Goal: Information Seeking & Learning: Check status

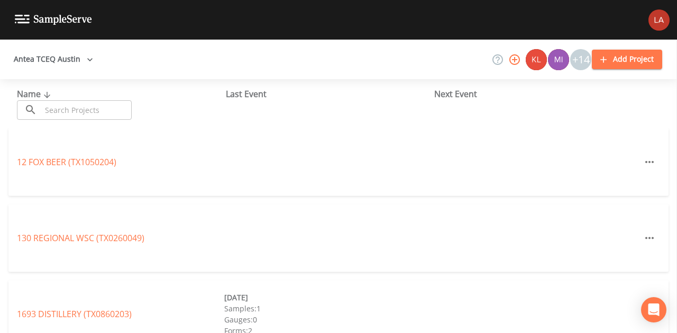
click at [74, 64] on button "Antea TCEQ Austin" at bounding box center [54, 60] width 88 height 20
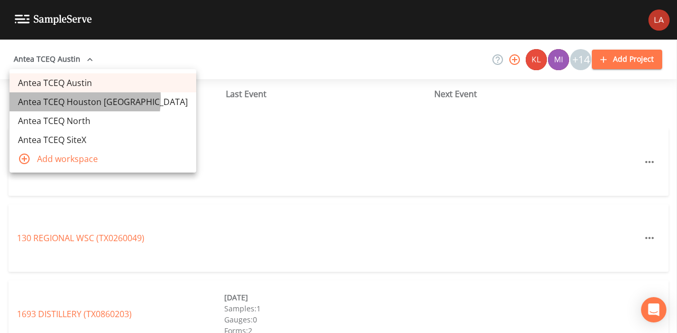
click at [65, 99] on link "Antea TCEQ Houston San Antonio" at bounding box center [103, 101] width 187 height 19
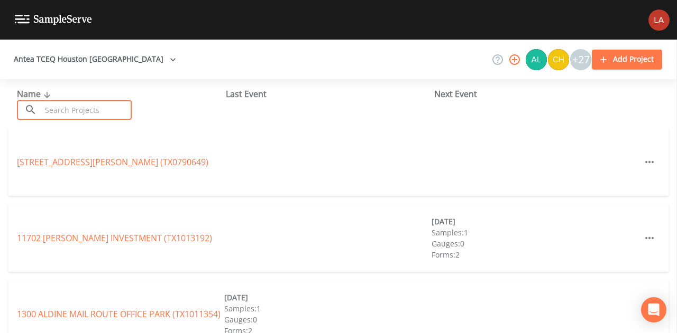
click at [71, 118] on input "text" at bounding box center [86, 110] width 90 height 20
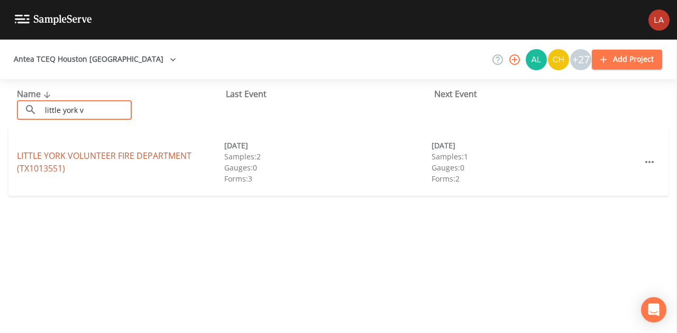
type input "little york v"
click at [48, 168] on link "LITTLE YORK VOLUNTEER FIRE DEPARTMENT (TX1013551)" at bounding box center [104, 162] width 174 height 24
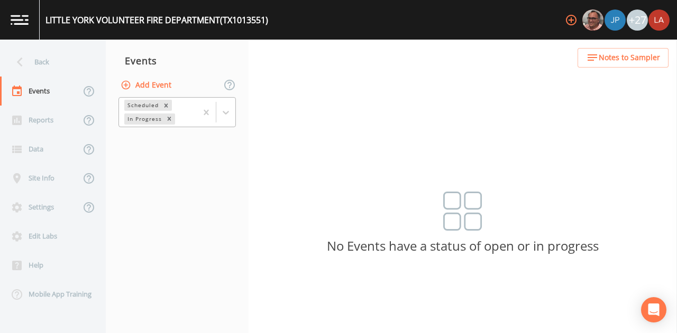
click at [230, 124] on div at bounding box center [216, 112] width 39 height 29
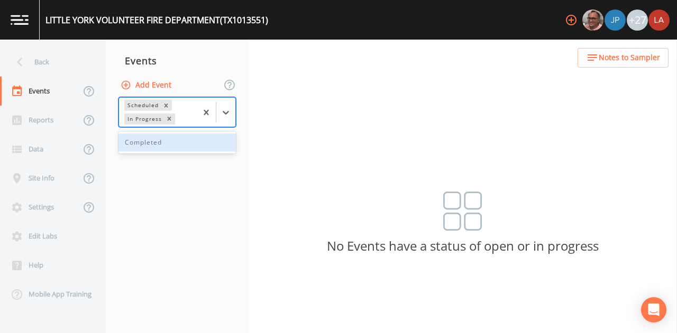
click at [181, 136] on div "Completed" at bounding box center [176, 143] width 117 height 18
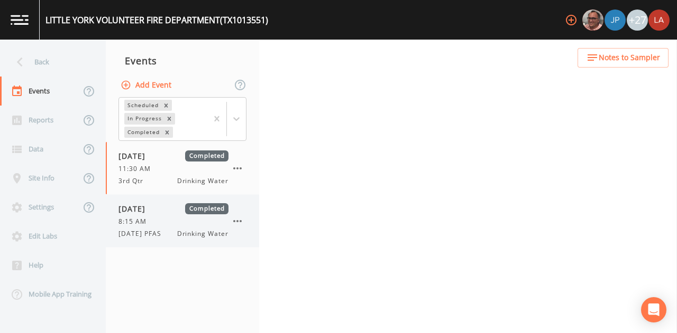
click at [171, 201] on div "10/14/2025 Completed 8:15 AM 10/14/25 PFAS Drinking Water" at bounding box center [182, 221] width 153 height 52
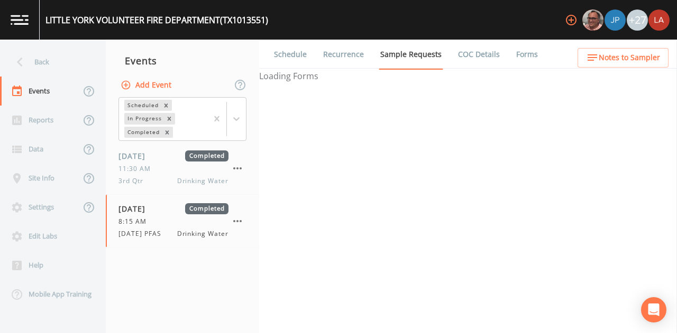
click at [517, 54] on link "Forms" at bounding box center [526, 55] width 25 height 30
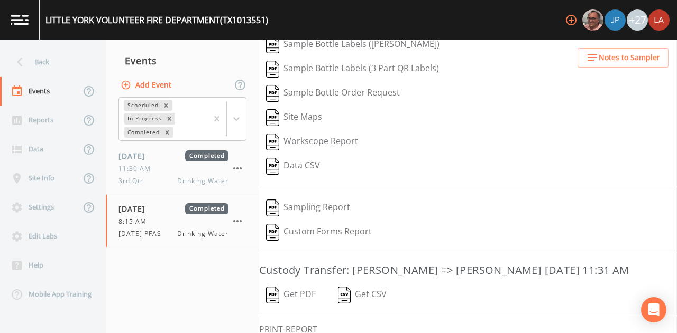
scroll to position [170, 0]
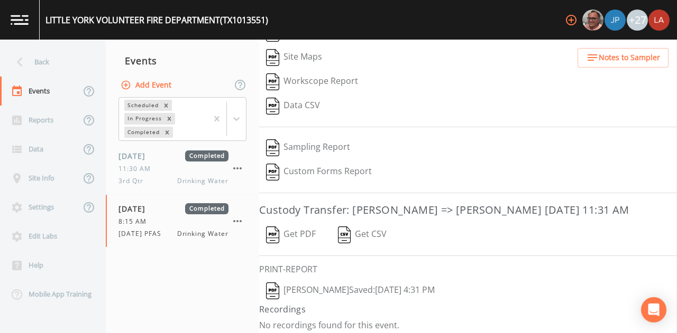
click at [344, 287] on button "Lauren Saenz  Saved: October 14, 2025 4:31 PM" at bounding box center [350, 291] width 182 height 24
click at [48, 55] on div "Back" at bounding box center [47, 62] width 95 height 29
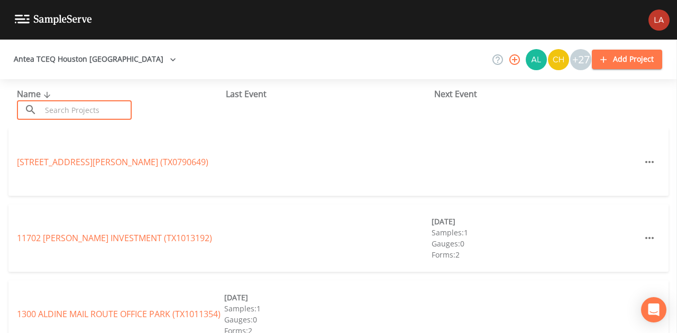
click at [81, 108] on input "text" at bounding box center [86, 110] width 90 height 20
click at [76, 110] on input "text" at bounding box center [86, 110] width 90 height 20
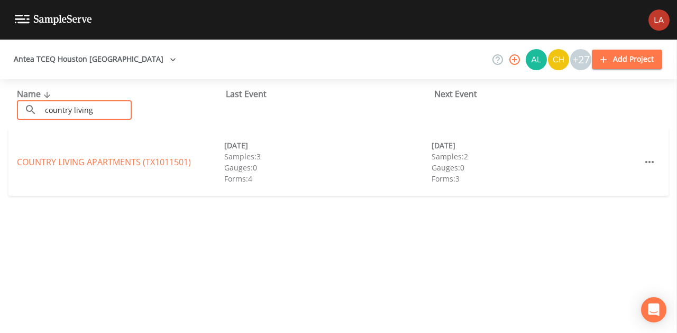
type input "country living"
click at [54, 162] on link "COUNTRY LIVING APARTMENTS (TX1011501)" at bounding box center [104, 162] width 174 height 12
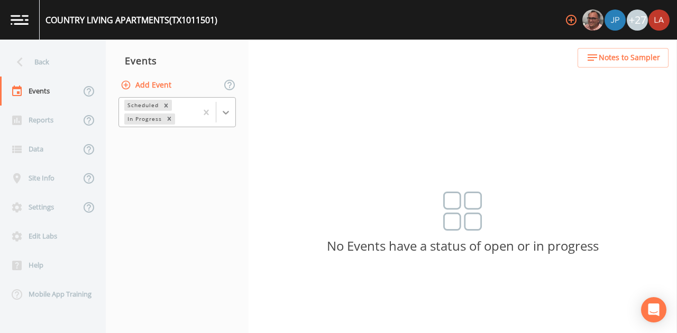
click at [233, 113] on div at bounding box center [225, 112] width 19 height 19
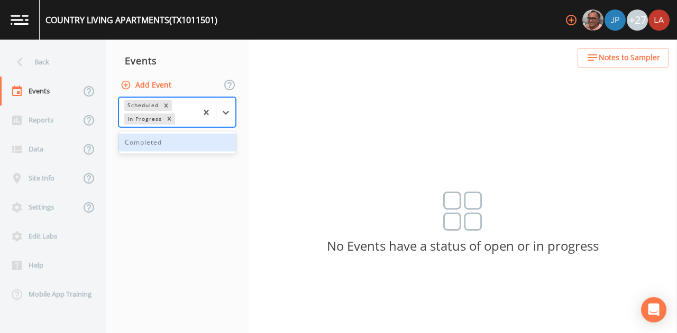
click at [196, 141] on div "Completed" at bounding box center [176, 143] width 117 height 18
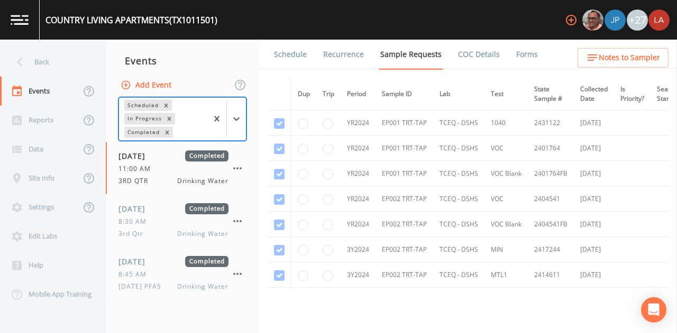
click at [290, 58] on link "Schedule" at bounding box center [290, 55] width 36 height 30
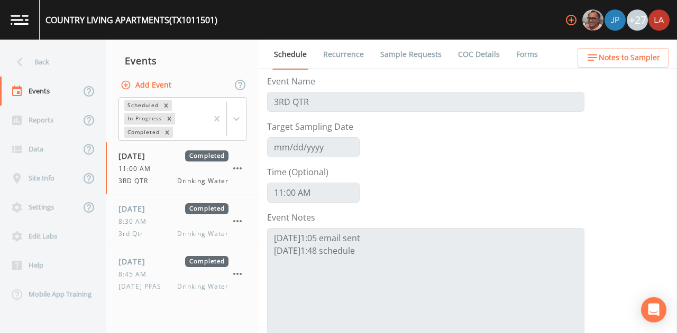
click at [523, 55] on link "Forms" at bounding box center [526, 55] width 25 height 30
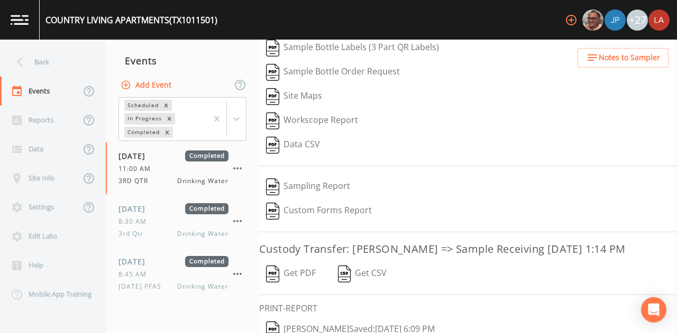
scroll to position [163, 0]
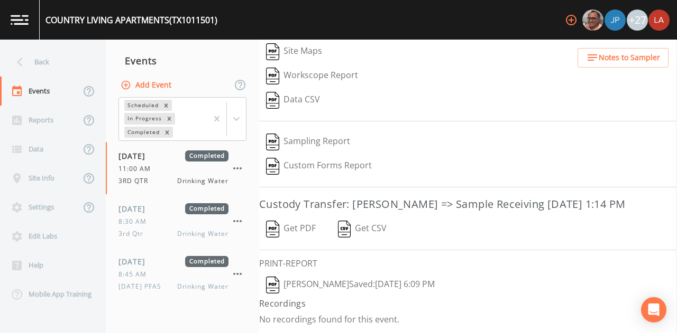
click at [352, 289] on button "Matthew thomas  Saved: August 26, 2024 6:09 PM" at bounding box center [350, 285] width 182 height 24
click at [66, 61] on div "Back" at bounding box center [47, 62] width 95 height 29
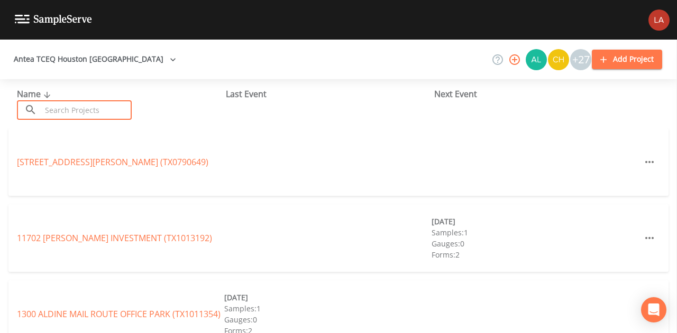
click at [127, 109] on input "text" at bounding box center [86, 110] width 90 height 20
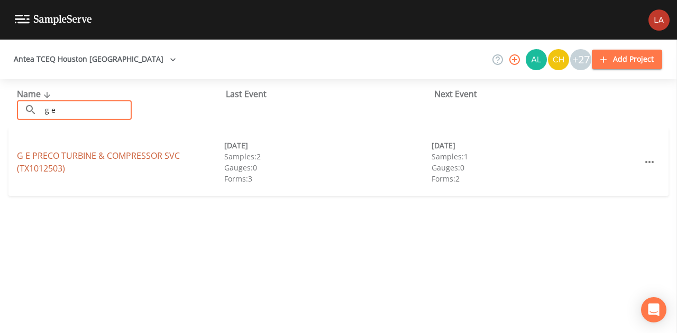
type input "g e"
click at [47, 161] on link "G E PRECO TURBINE & COMPRESSOR SVC (TX1012503)" at bounding box center [98, 162] width 163 height 24
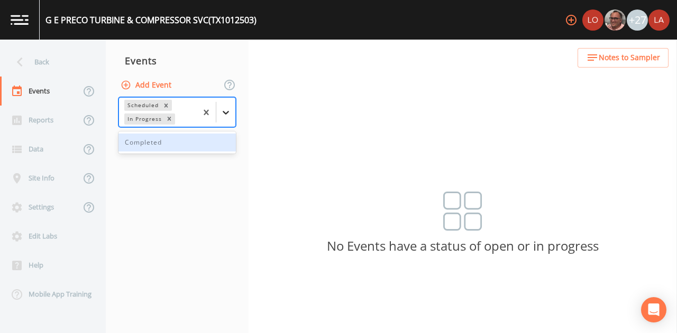
click at [230, 110] on icon at bounding box center [225, 112] width 11 height 11
click at [146, 145] on div "Completed" at bounding box center [176, 143] width 117 height 18
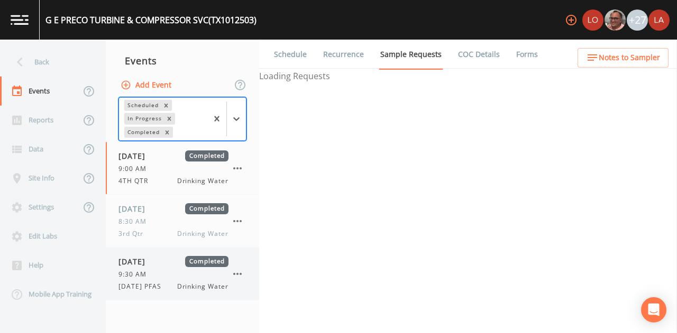
click at [146, 253] on div "10/14/2025 Completed 9:30 AM 10/14/25 PFAS Drinking Water" at bounding box center [182, 274] width 153 height 52
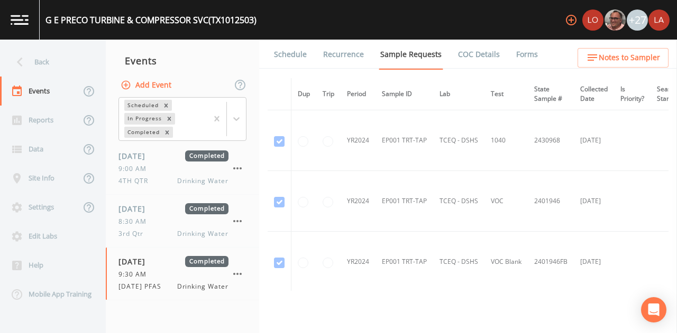
click at [514, 53] on link "Forms" at bounding box center [526, 55] width 25 height 30
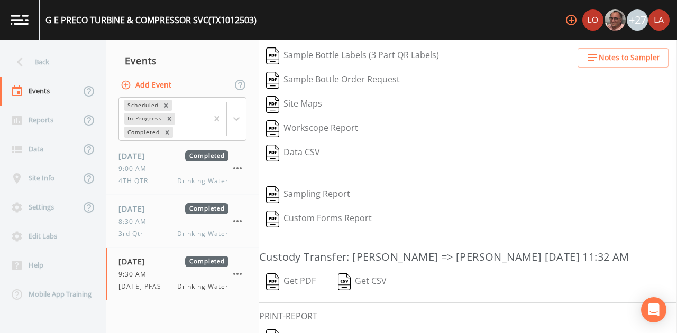
scroll to position [170, 0]
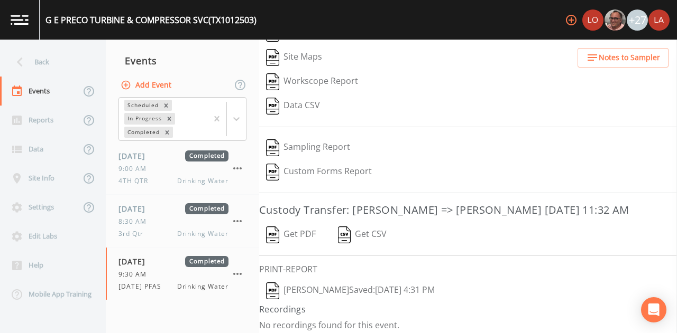
click at [333, 286] on button "Lauren Saenz  Saved: October 14, 2025 4:31 PM" at bounding box center [350, 291] width 182 height 24
click at [46, 53] on div "Back" at bounding box center [47, 62] width 95 height 29
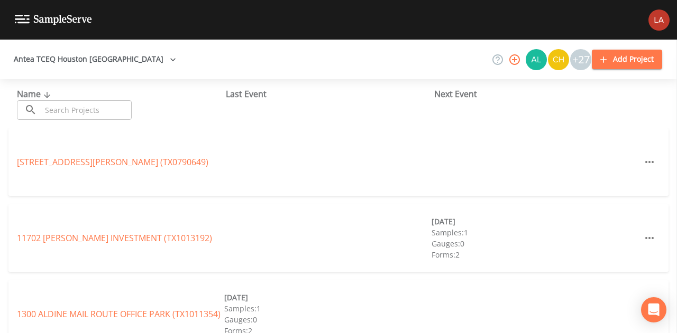
click at [115, 108] on input "text" at bounding box center [86, 110] width 90 height 20
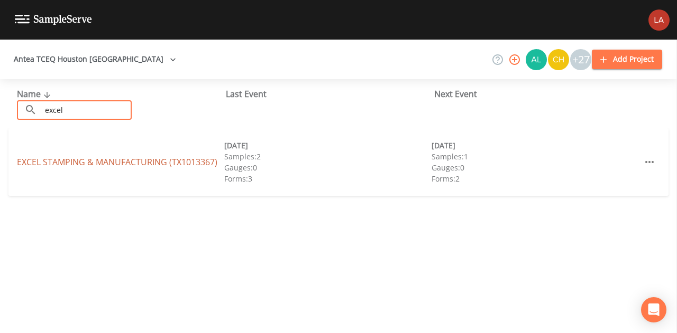
type input "excel"
click at [44, 160] on link "EXCEL STAMPING & MANUFACTURING (TX1013367)" at bounding box center [117, 162] width 200 height 12
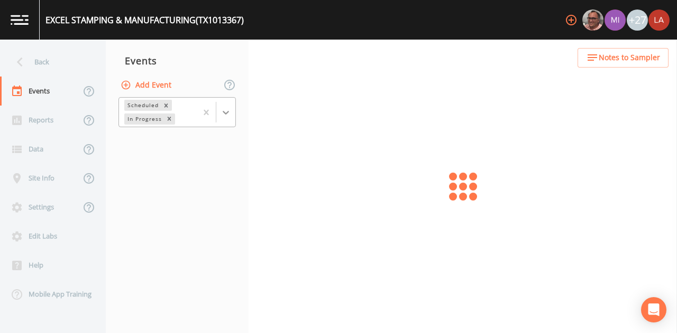
click at [229, 113] on icon at bounding box center [225, 112] width 11 height 11
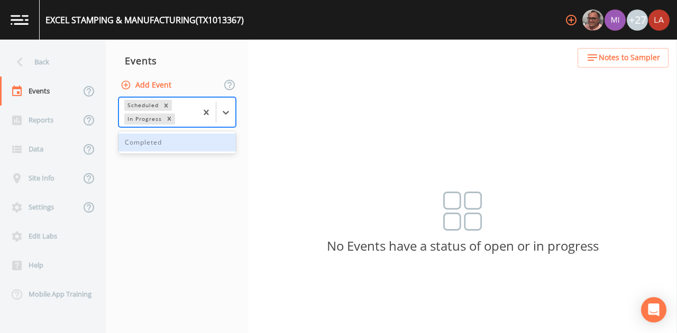
click at [164, 142] on div "Completed" at bounding box center [176, 143] width 117 height 18
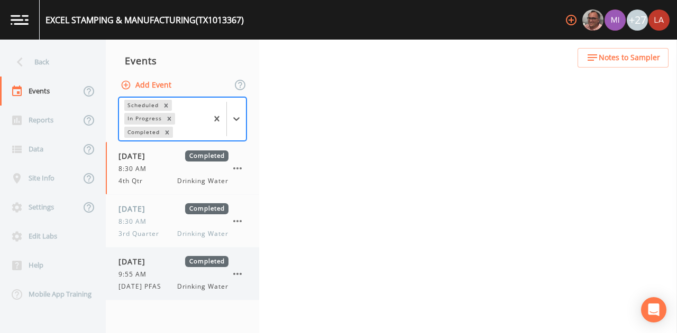
click at [153, 262] on span "10/14/2025" at bounding box center [135, 261] width 34 height 11
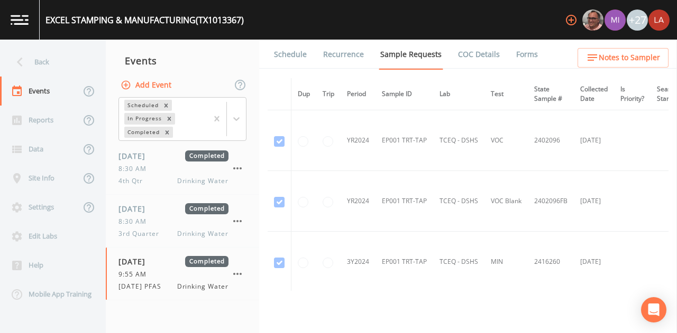
click at [514, 59] on link "Forms" at bounding box center [526, 55] width 25 height 30
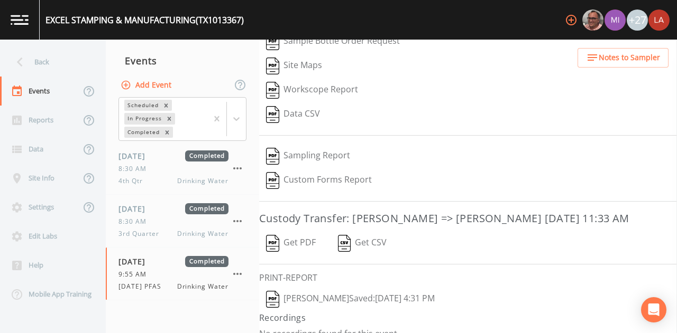
scroll to position [170, 0]
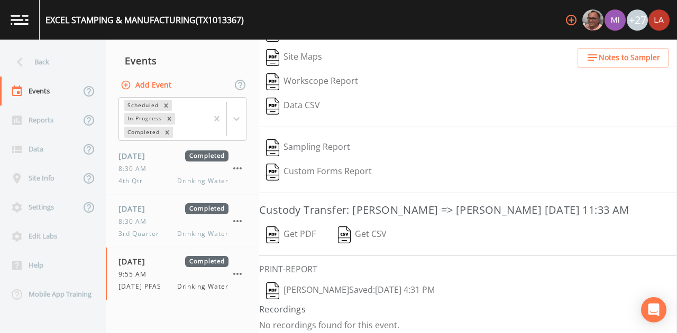
click at [316, 287] on button "Lauren Saenz  Saved: October 14, 2025 4:31 PM" at bounding box center [350, 291] width 182 height 24
click at [58, 59] on div "Back" at bounding box center [47, 62] width 95 height 29
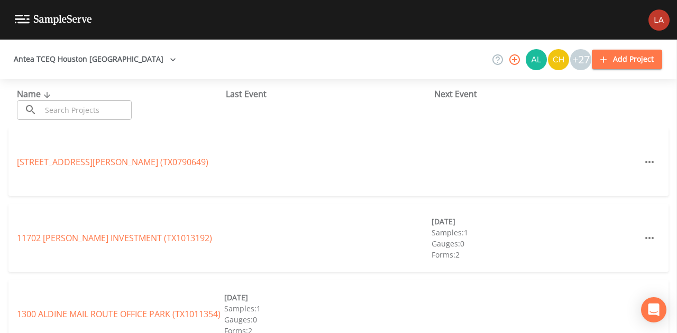
click at [71, 108] on input "text" at bounding box center [86, 110] width 90 height 20
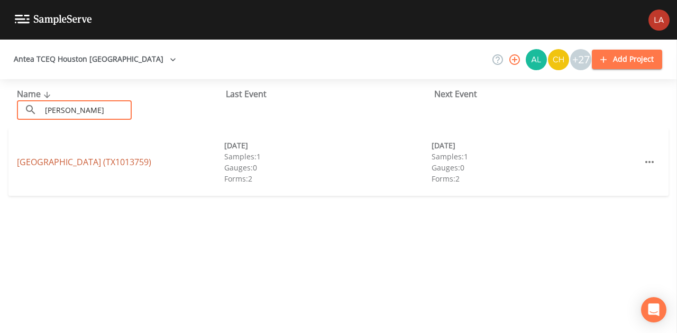
type input "mues"
click at [42, 163] on link "MUESCHKE BUSINESS PARK (TX1013759)" at bounding box center [84, 162] width 134 height 12
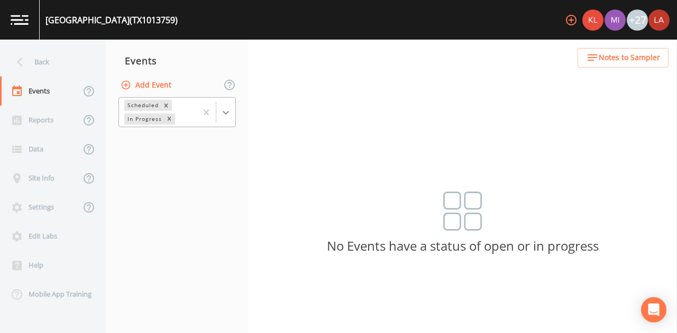
click at [225, 115] on icon at bounding box center [225, 112] width 11 height 11
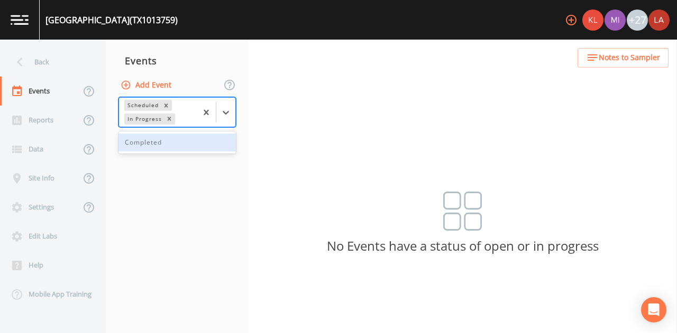
click at [157, 144] on div "Completed" at bounding box center [176, 143] width 117 height 18
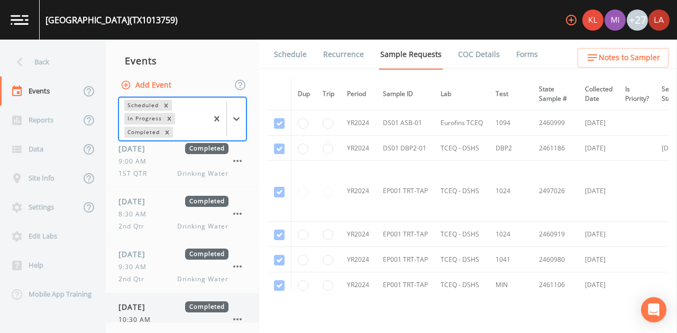
click at [154, 296] on div "10/14/2025 Completed 10:30 AM 10/14/25 PFAS Drinking Water" at bounding box center [182, 319] width 153 height 52
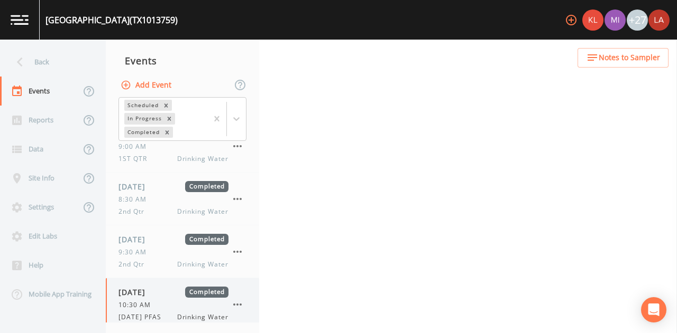
scroll to position [180, 0]
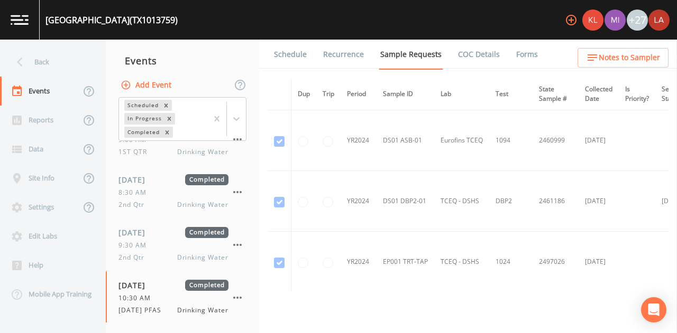
click at [523, 56] on link "Forms" at bounding box center [526, 55] width 25 height 30
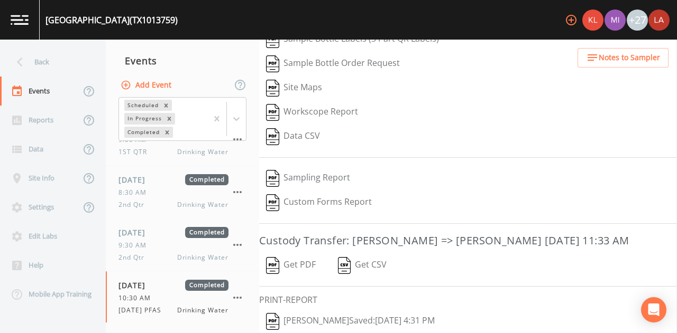
scroll to position [194, 0]
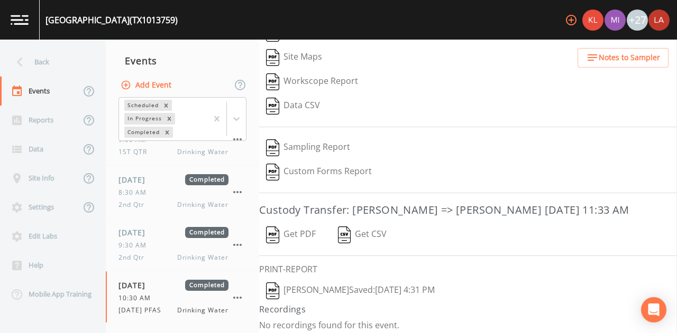
click at [342, 287] on button "Lauren Saenz  Saved: October 14, 2025 4:31 PM" at bounding box center [350, 291] width 182 height 24
click at [60, 67] on div "Back" at bounding box center [47, 62] width 95 height 29
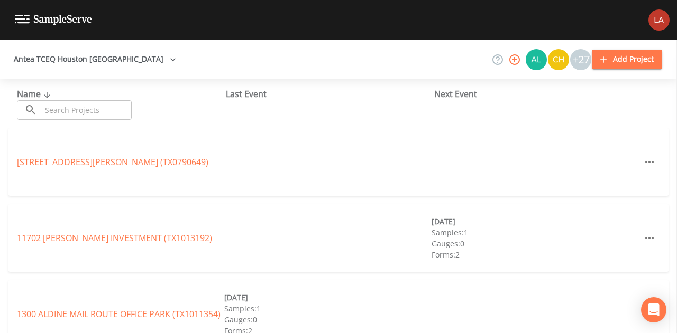
click at [127, 108] on input "text" at bounding box center [86, 110] width 90 height 20
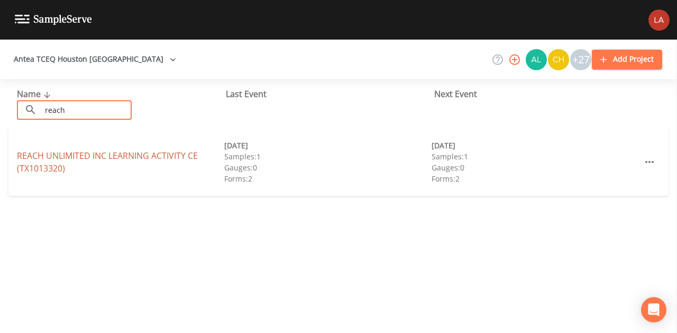
type input "reach"
click at [47, 156] on link "REACH UNLIMITED INC LEARNING ACTIVITY CE (TX1013320)" at bounding box center [107, 162] width 181 height 24
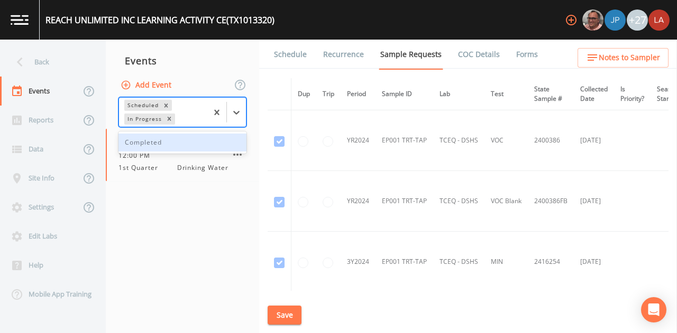
click at [235, 124] on div at bounding box center [226, 112] width 39 height 29
click at [208, 143] on div "Completed" at bounding box center [182, 143] width 128 height 18
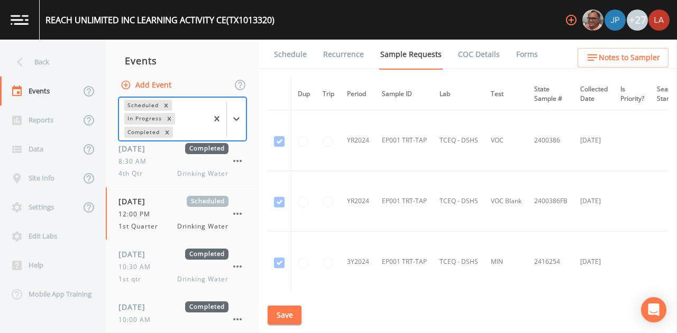
scroll to position [75, 0]
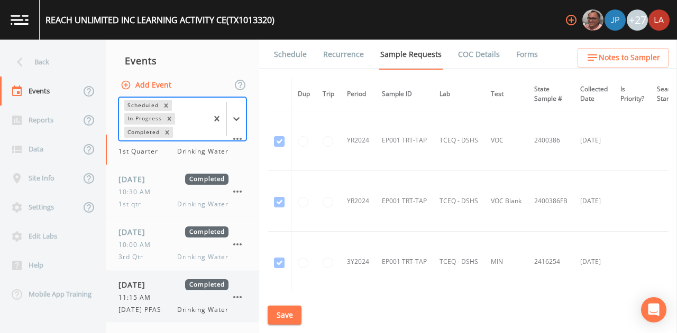
click at [175, 308] on div "10/14/25 PFAS Drinking Water" at bounding box center [173, 310] width 110 height 10
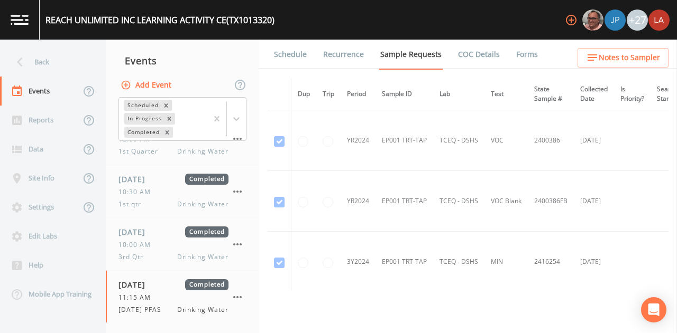
click at [527, 59] on link "Forms" at bounding box center [526, 55] width 25 height 30
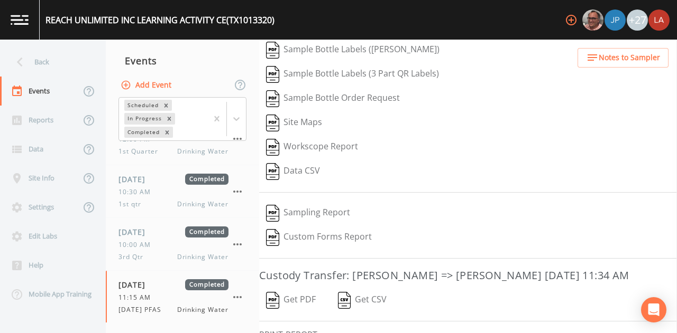
scroll to position [170, 0]
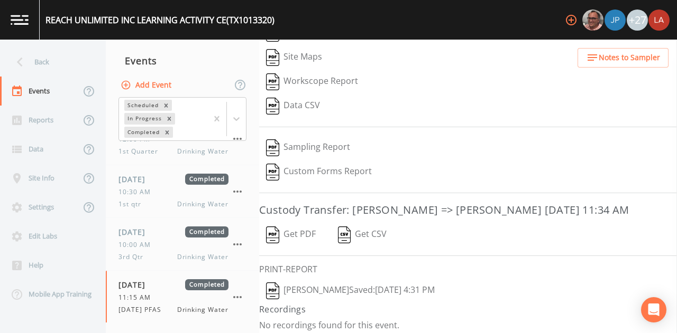
click at [337, 285] on button "Lauren Saenz  Saved: October 14, 2025 4:31 PM" at bounding box center [350, 291] width 182 height 24
click at [44, 62] on div "Back" at bounding box center [47, 62] width 95 height 29
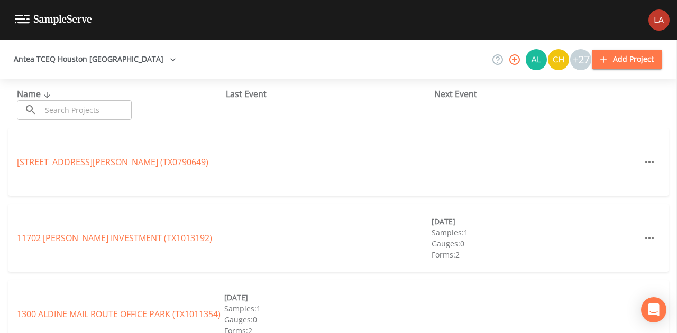
click at [87, 109] on input "text" at bounding box center [86, 110] width 90 height 20
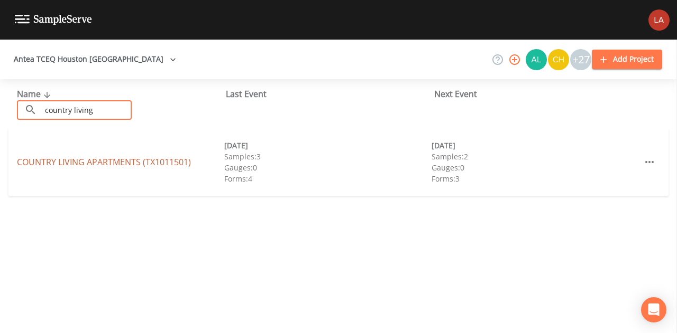
type input "country living"
click at [34, 158] on link "COUNTRY LIVING APARTMENTS (TX1011501)" at bounding box center [104, 162] width 174 height 12
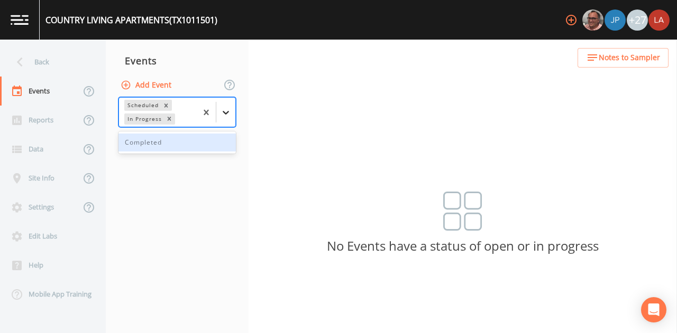
click at [230, 111] on icon at bounding box center [225, 112] width 11 height 11
click at [168, 141] on div "Completed" at bounding box center [176, 143] width 117 height 18
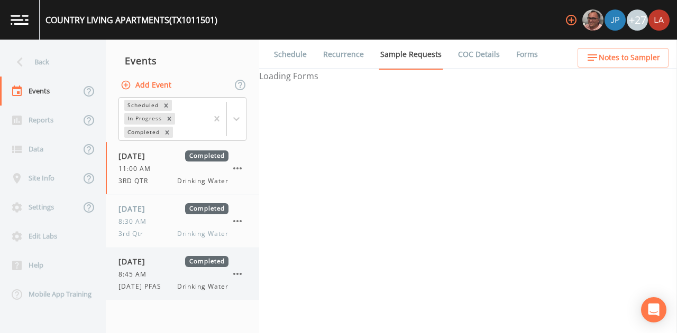
click at [148, 272] on span "8:45 AM" at bounding box center [135, 275] width 34 height 10
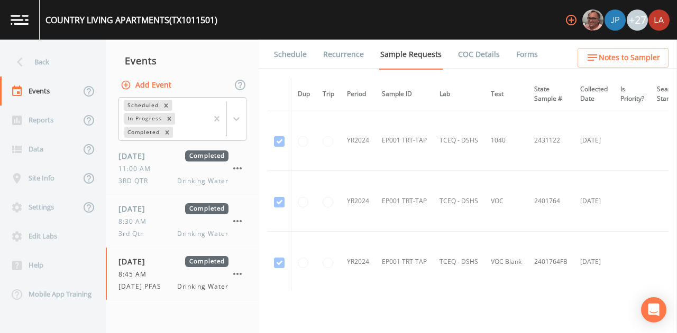
click at [524, 60] on link "Forms" at bounding box center [526, 55] width 25 height 30
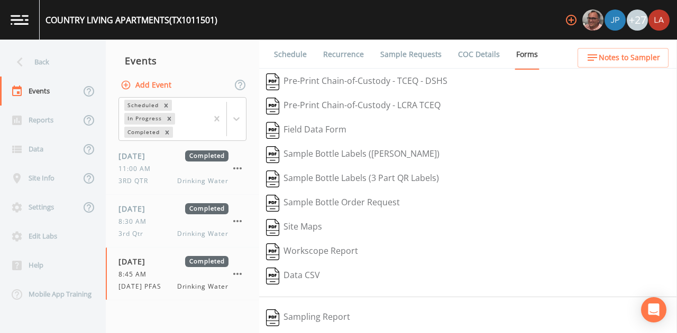
scroll to position [170, 0]
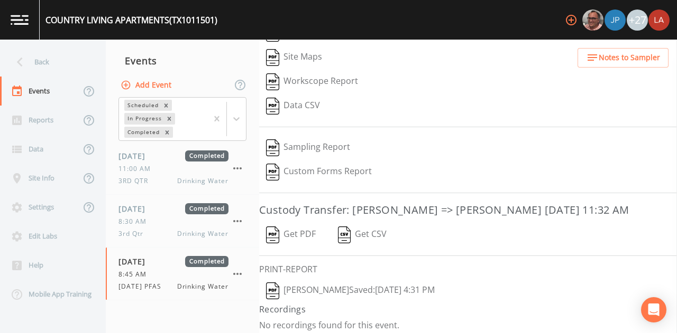
click at [349, 287] on button "Lauren Saenz  Saved: October 14, 2025 4:31 PM" at bounding box center [350, 291] width 182 height 24
click at [48, 59] on div "Back" at bounding box center [47, 62] width 95 height 29
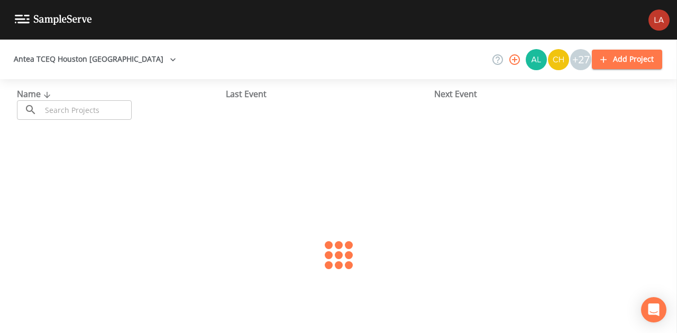
drag, startPoint x: 93, startPoint y: 108, endPoint x: 85, endPoint y: 98, distance: 12.8
click at [93, 108] on input "text" at bounding box center [86, 110] width 90 height 20
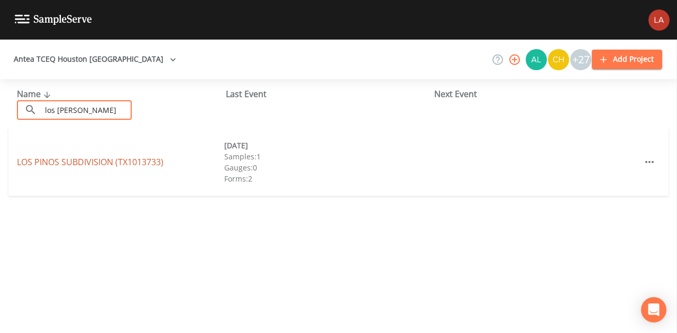
type input "los pino"
click at [71, 163] on link "LOS PINOS SUBDIVISION (TX1013733)" at bounding box center [90, 162] width 146 height 12
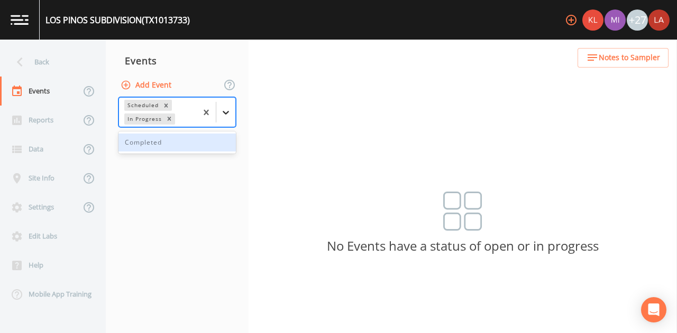
click at [222, 110] on icon at bounding box center [225, 112] width 11 height 11
click at [165, 134] on div "Completed" at bounding box center [176, 143] width 117 height 18
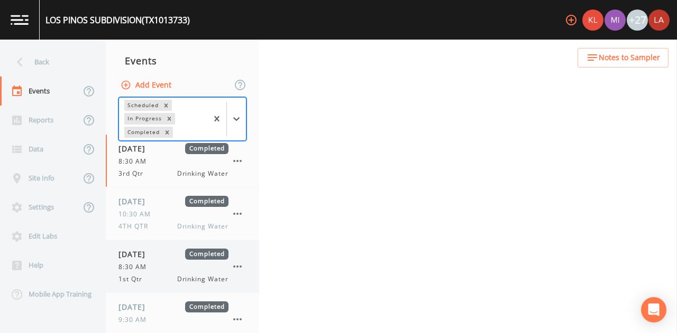
scroll to position [75, 0]
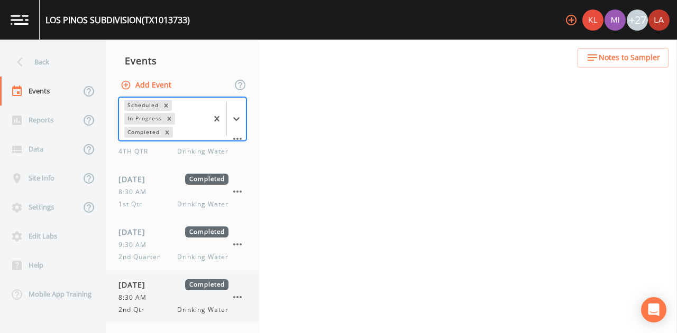
click at [147, 282] on span "06/26/2025" at bounding box center [135, 285] width 34 height 11
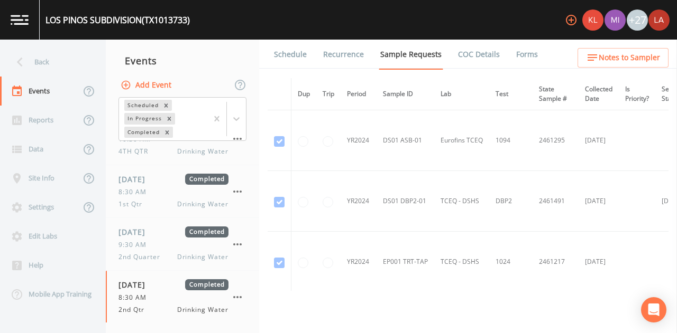
click at [300, 51] on link "Schedule" at bounding box center [290, 55] width 36 height 30
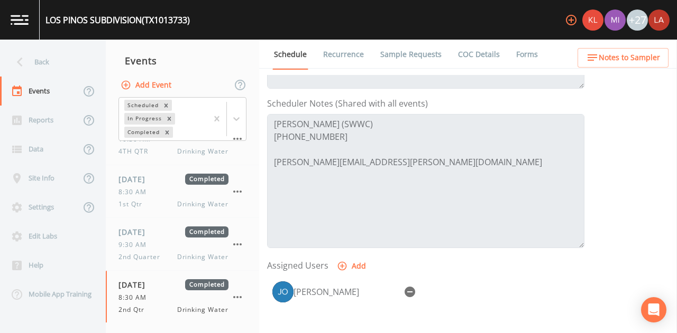
scroll to position [252, 0]
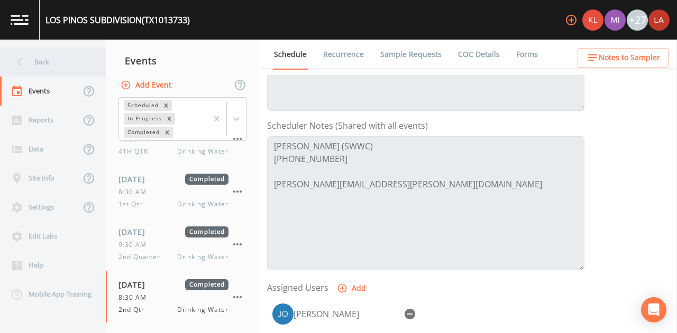
click at [33, 53] on div "Back" at bounding box center [47, 62] width 95 height 29
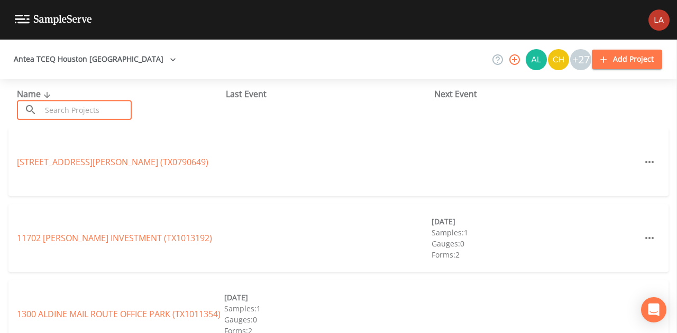
click at [102, 105] on input "text" at bounding box center [86, 110] width 90 height 20
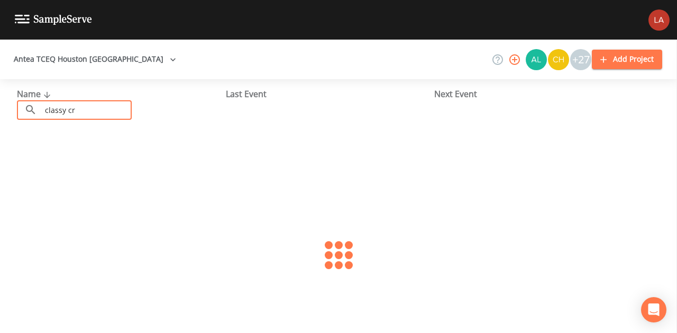
click at [88, 116] on input "classy cr" at bounding box center [86, 110] width 90 height 20
type input "CLASSY CREATIONS CHILDCARE"
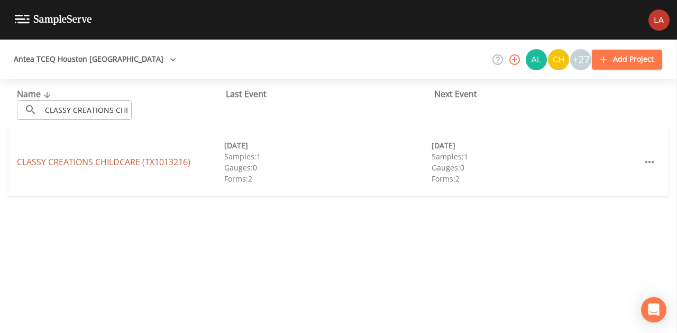
click at [132, 164] on link "CLASSY CREATIONS CHILDCARE (TX1013216)" at bounding box center [103, 162] width 173 height 12
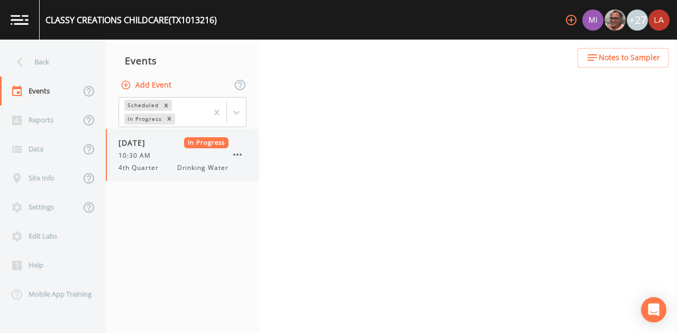
click at [144, 165] on span "4th Quarter" at bounding box center [141, 168] width 47 height 10
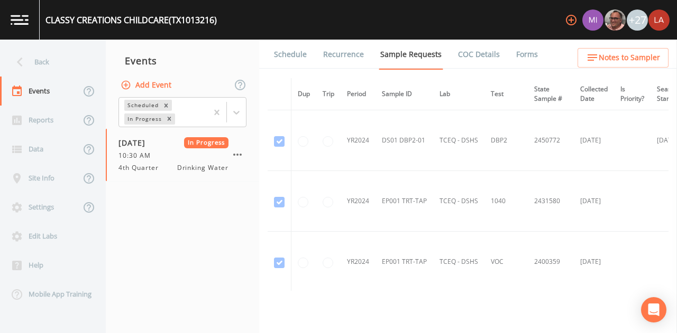
click at [288, 52] on link "Schedule" at bounding box center [290, 55] width 36 height 30
